Goal: Browse casually

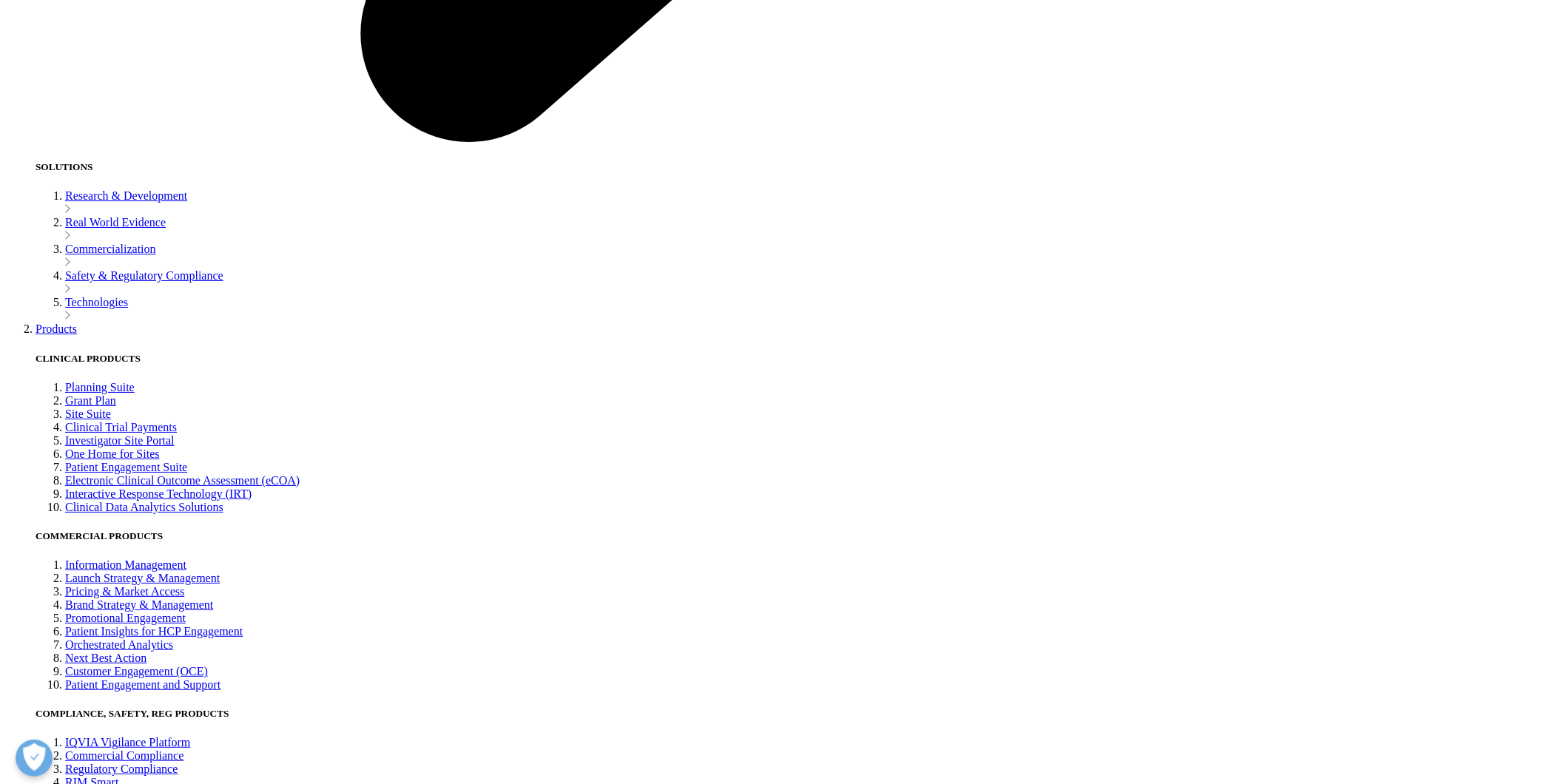
scroll to position [3699, 0]
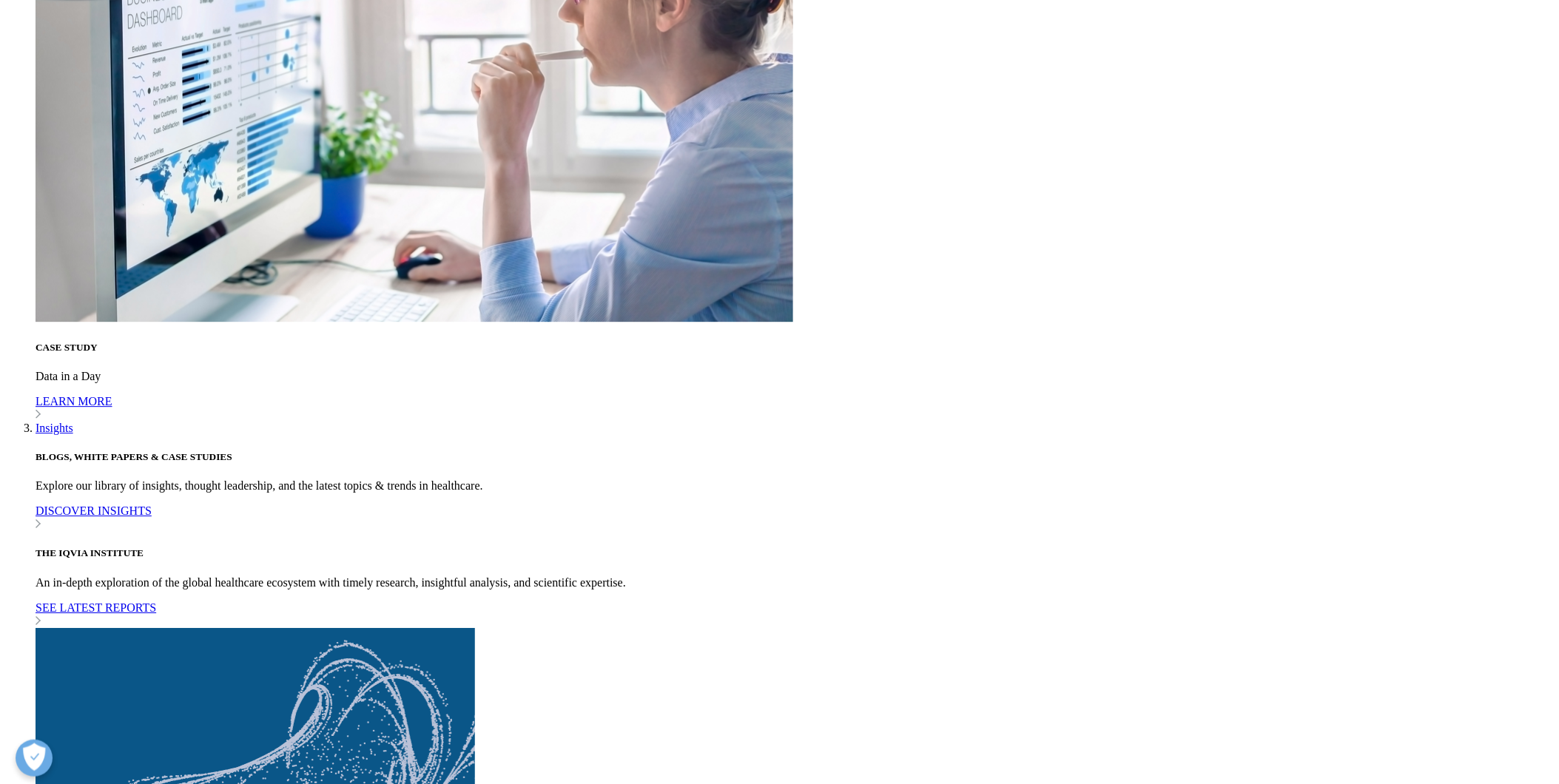
scroll to position [5344, 0]
